Goal: Task Accomplishment & Management: Manage account settings

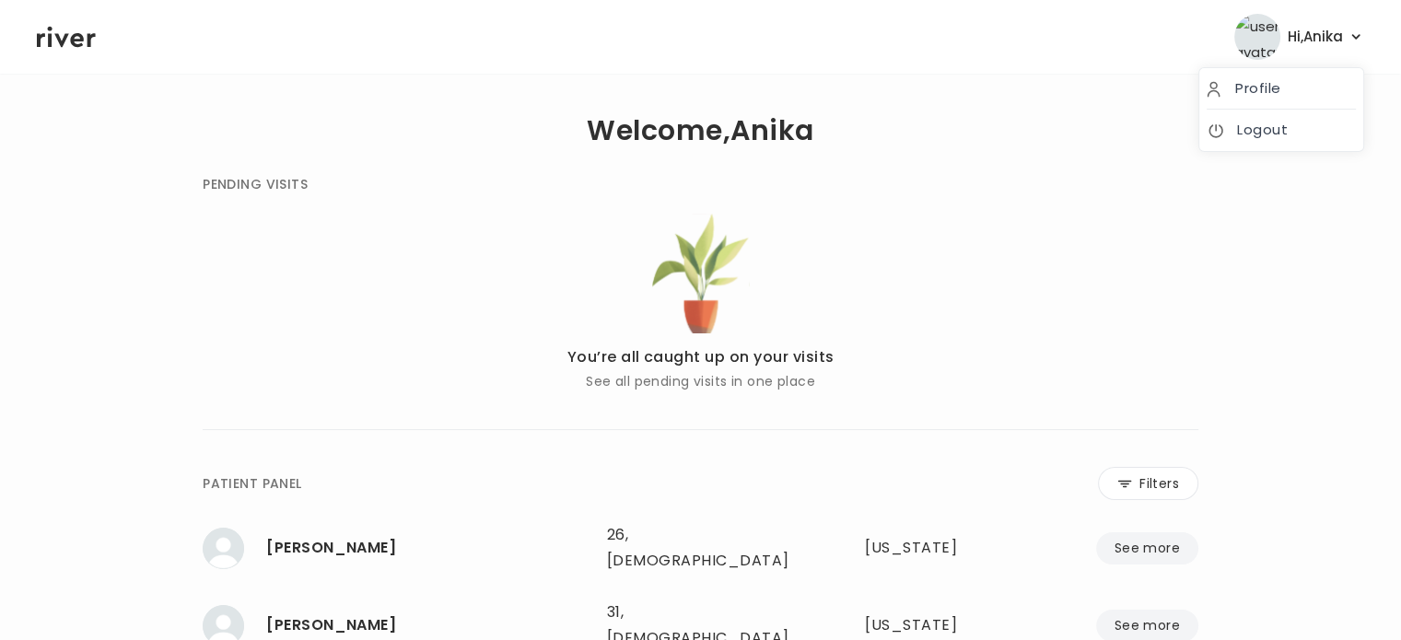
click at [1329, 36] on span "Hi, [PERSON_NAME]" at bounding box center [1315, 37] width 55 height 26
click at [1244, 125] on link "Logout" at bounding box center [1281, 130] width 149 height 26
